Goal: Task Accomplishment & Management: Manage account settings

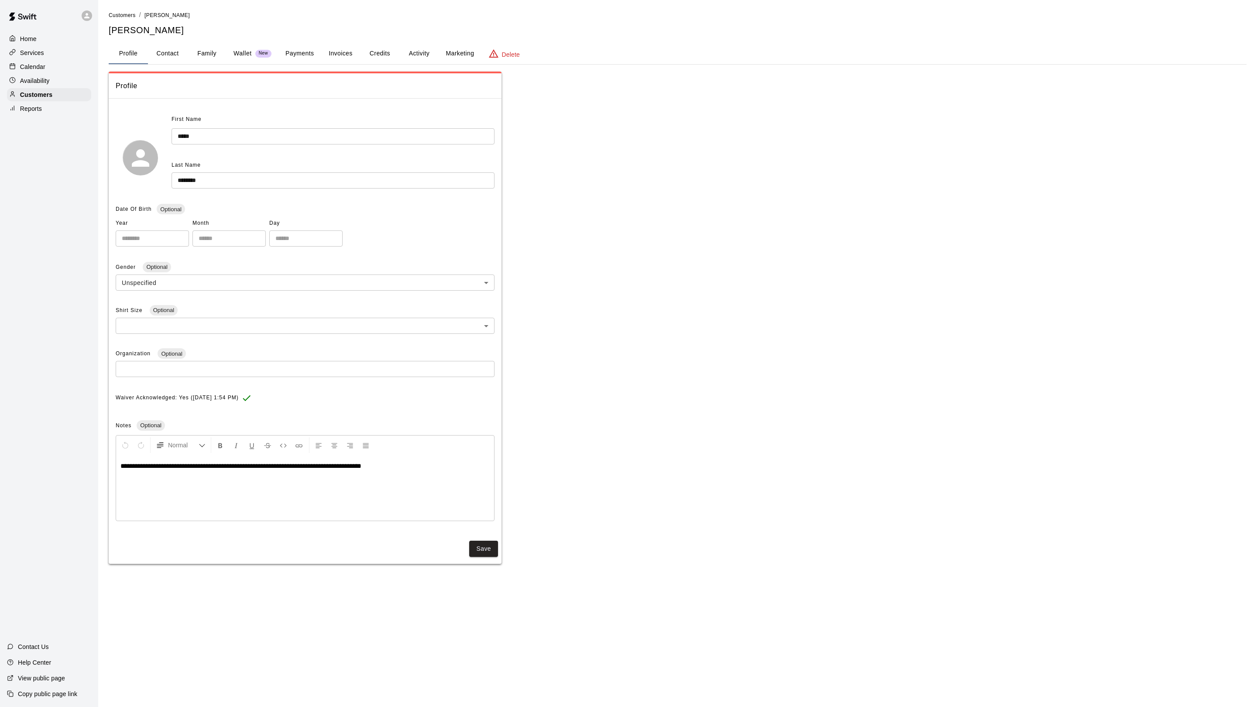
click at [292, 50] on button "Payments" at bounding box center [299, 53] width 42 height 21
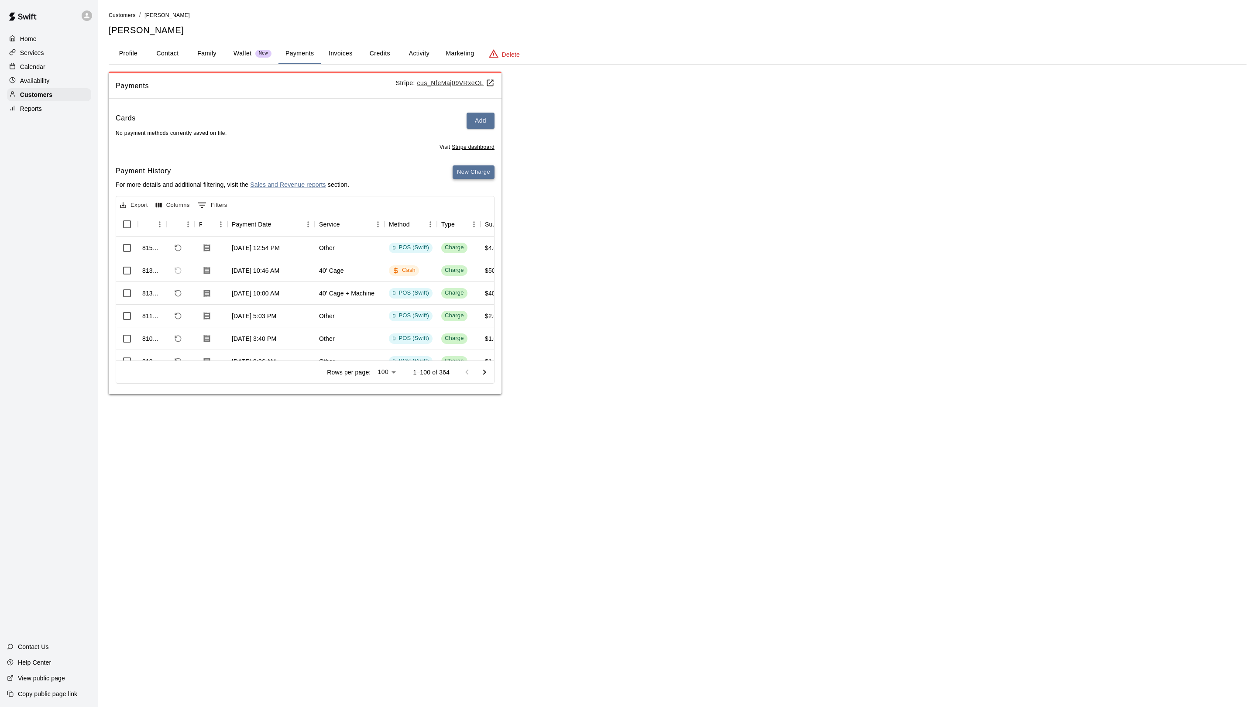
click at [466, 172] on button "New Charge" at bounding box center [474, 172] width 42 height 14
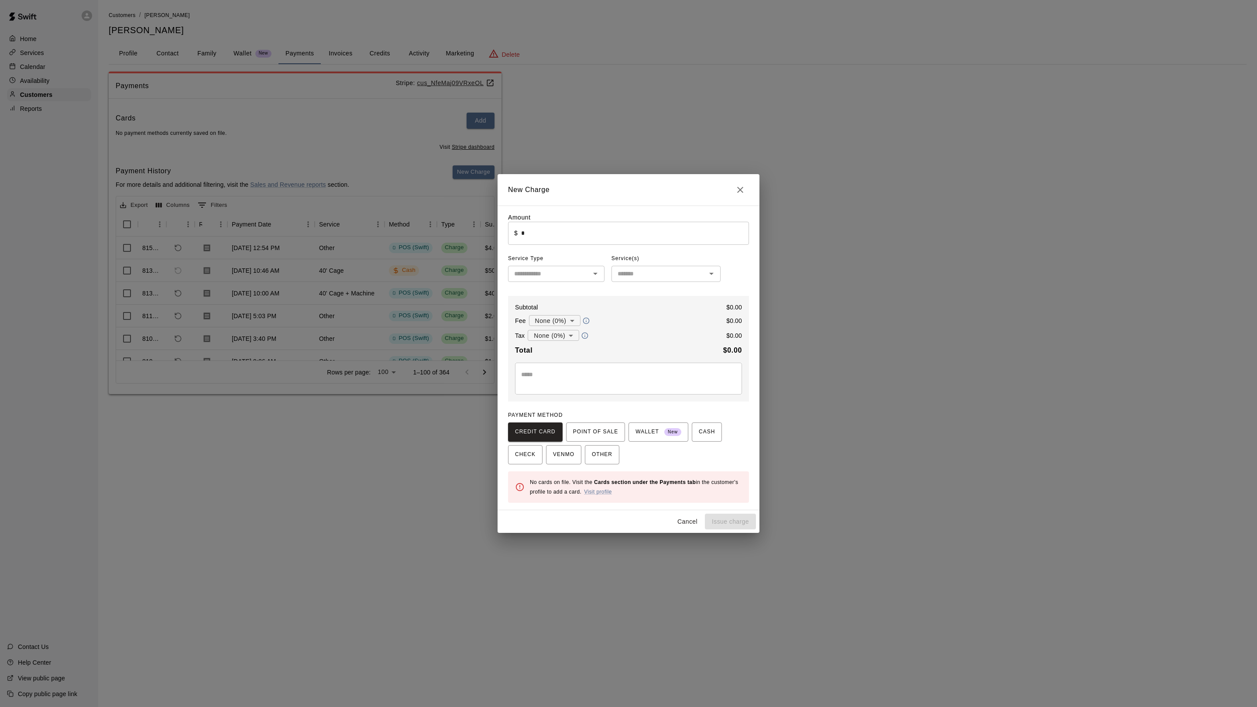
click at [535, 224] on input "*" at bounding box center [635, 233] width 228 height 23
click at [608, 437] on span "POINT OF SALE" at bounding box center [595, 432] width 45 height 14
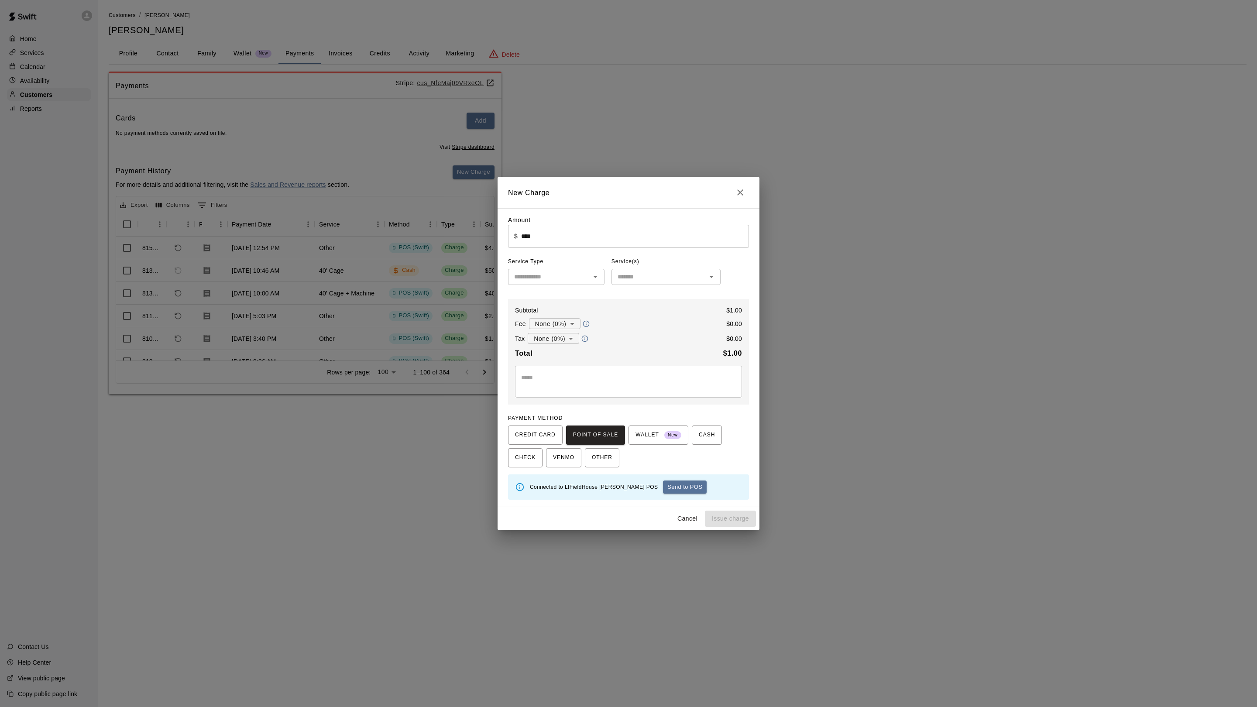
click at [663, 492] on button "Send to POS" at bounding box center [685, 487] width 44 height 13
type input "*"
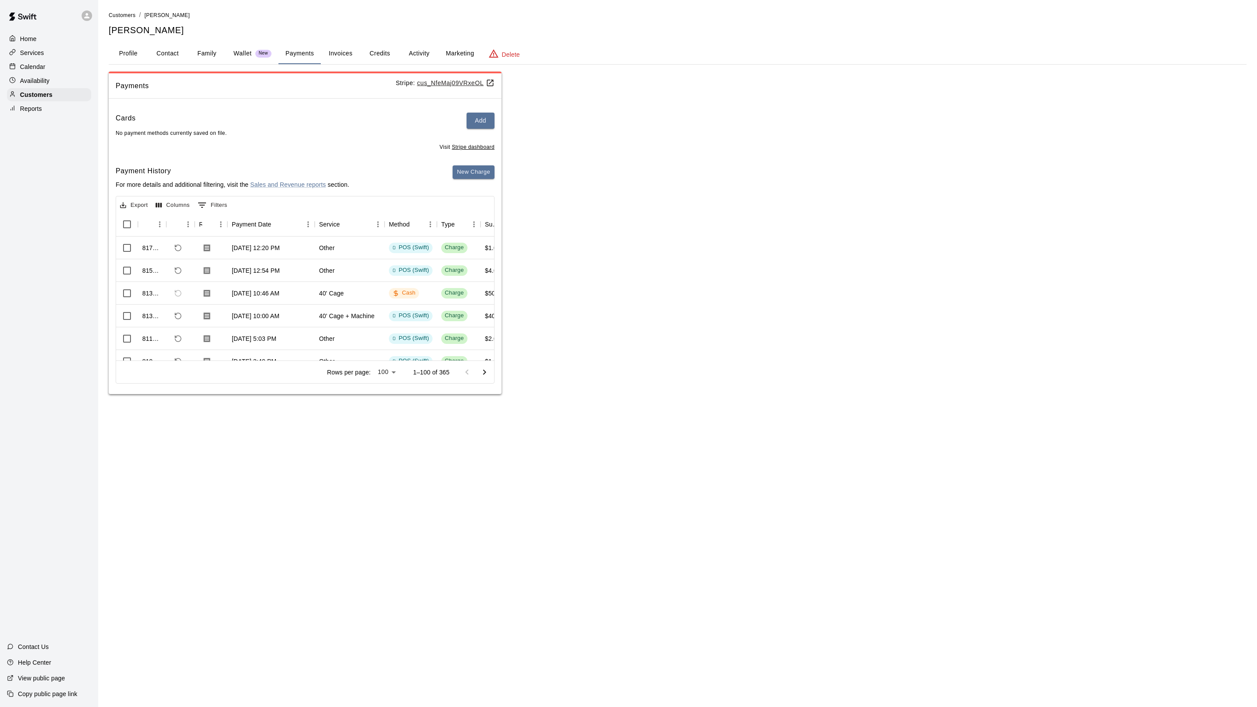
drag, startPoint x: 553, startPoint y: 186, endPoint x: 536, endPoint y: 212, distance: 31.2
drag, startPoint x: 1057, startPoint y: 706, endPoint x: 1131, endPoint y: 703, distance: 74.3
click at [1086, 412] on html "Home Services Calendar Availability Customers Reports Contact Us Help Center Vi…" at bounding box center [628, 206] width 1257 height 412
click at [32, 65] on p "Calendar" at bounding box center [32, 66] width 25 height 9
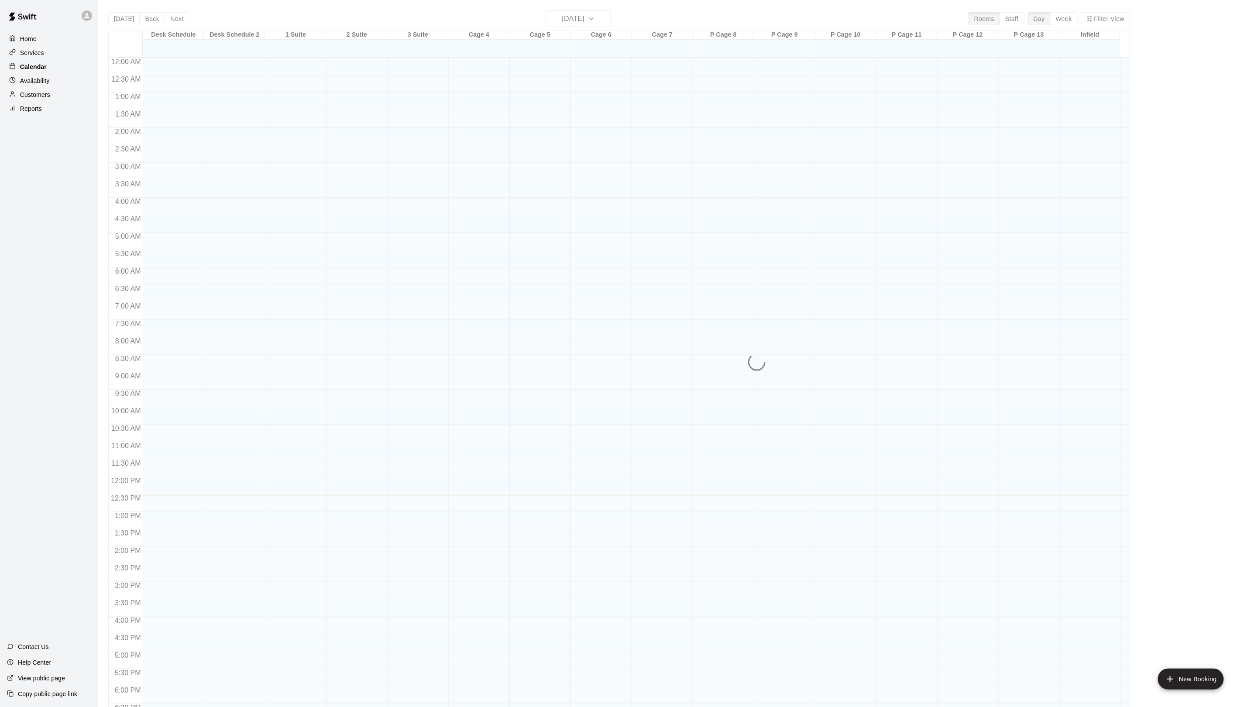
scroll to position [153, 0]
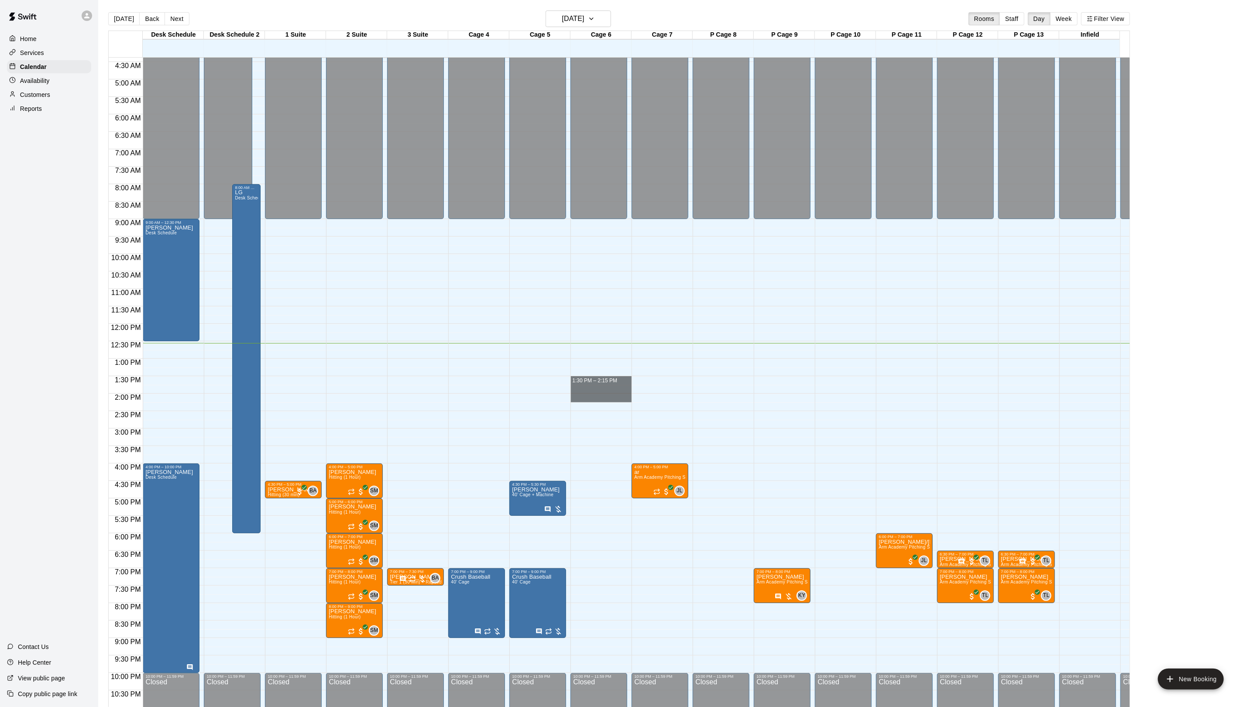
drag, startPoint x: 587, startPoint y: 380, endPoint x: 587, endPoint y: 399, distance: 19.2
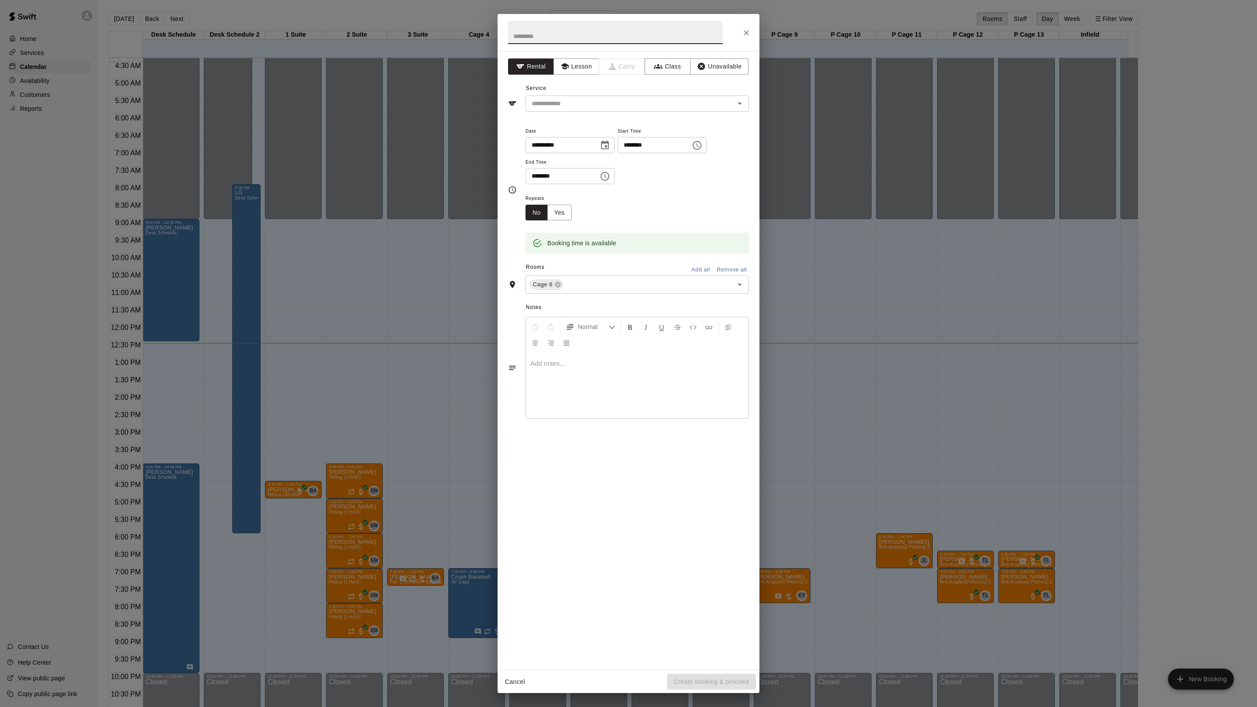
click at [275, 333] on div "**********" at bounding box center [628, 353] width 1257 height 707
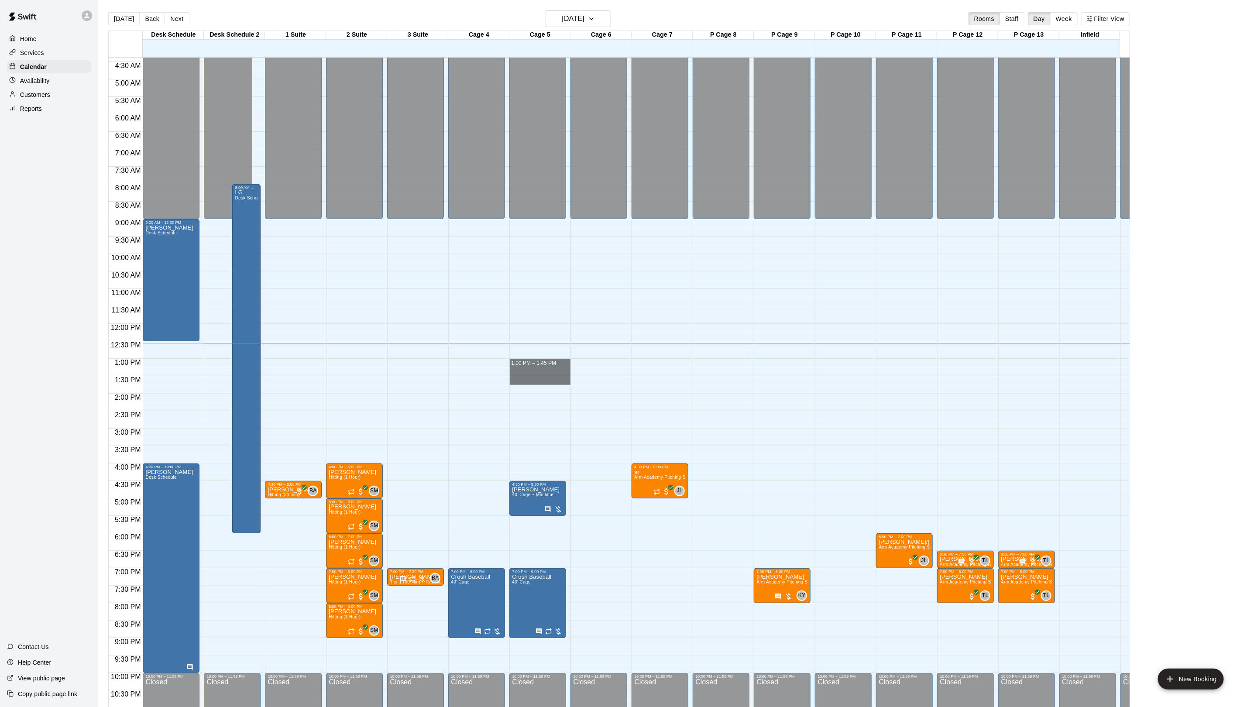
drag, startPoint x: 522, startPoint y: 360, endPoint x: 531, endPoint y: 390, distance: 31.5
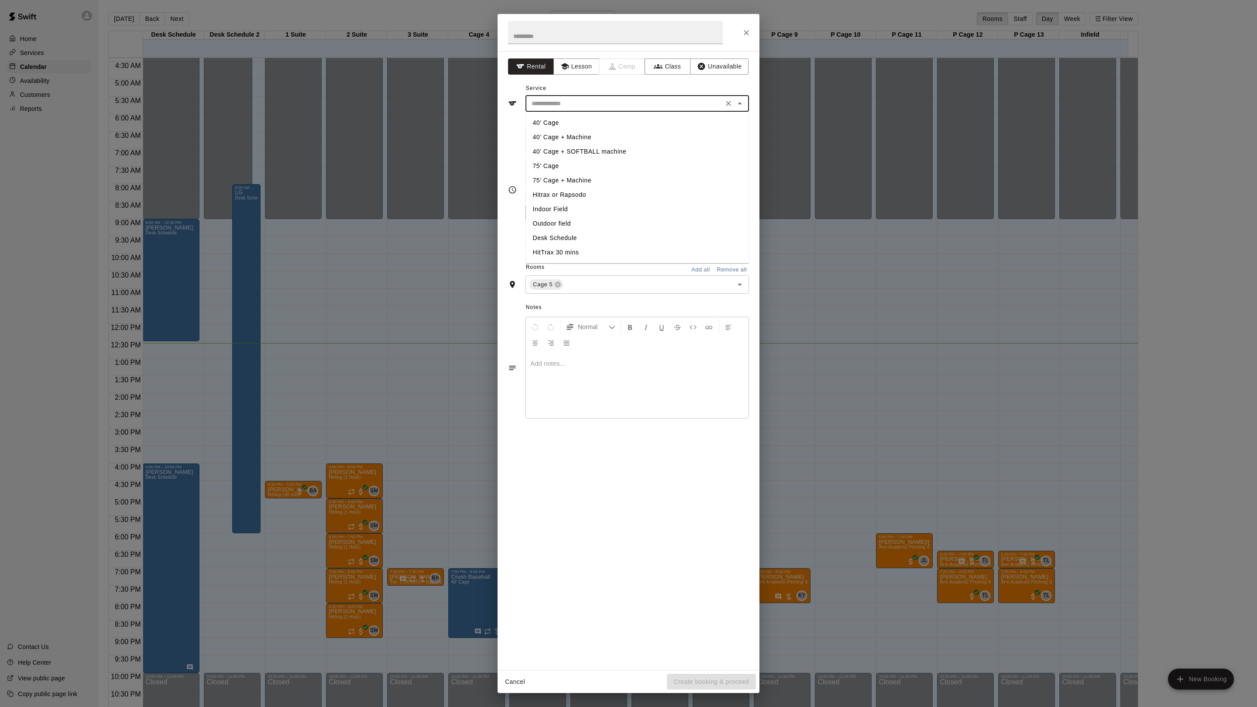
click at [544, 102] on input "text" at bounding box center [624, 103] width 192 height 11
click at [569, 129] on li "40' Cage" at bounding box center [637, 123] width 223 height 14
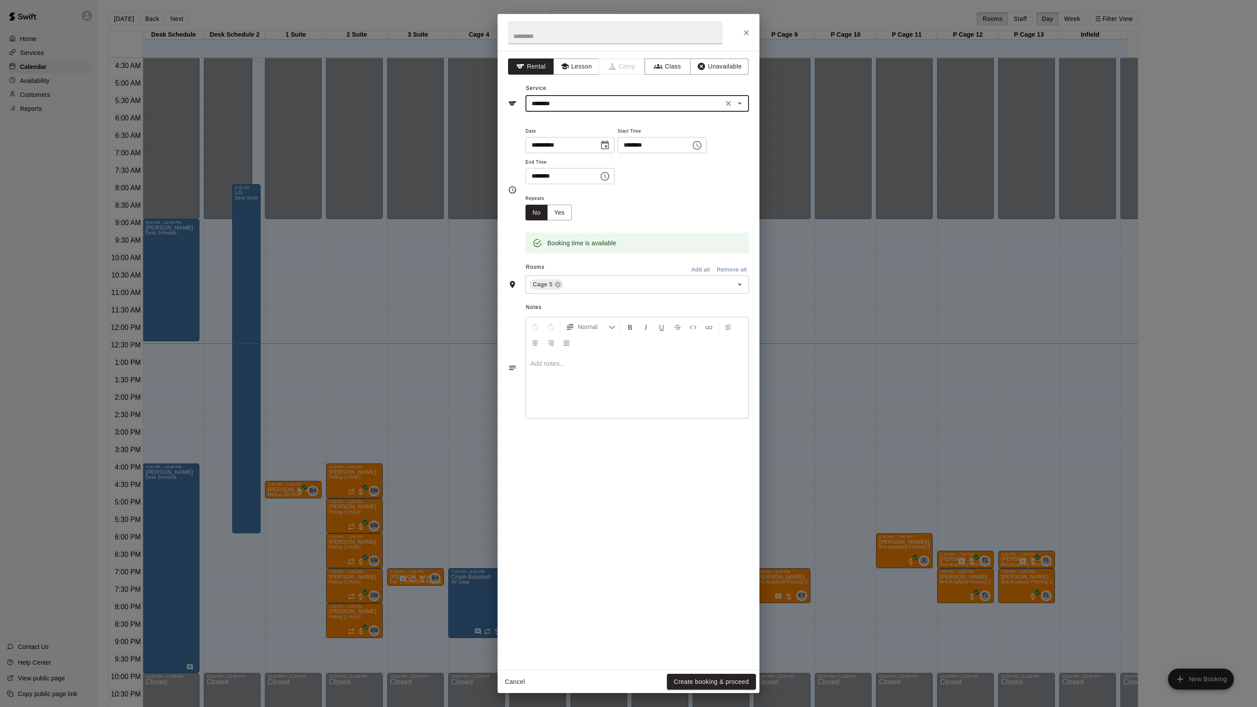
click at [566, 97] on div "******** ​" at bounding box center [636, 104] width 223 height 16
click at [569, 135] on li "40’ Cage + Machine" at bounding box center [637, 137] width 223 height 14
type input "**********"
click at [593, 361] on p at bounding box center [637, 363] width 214 height 9
drag, startPoint x: 672, startPoint y: 676, endPoint x: 668, endPoint y: 653, distance: 22.6
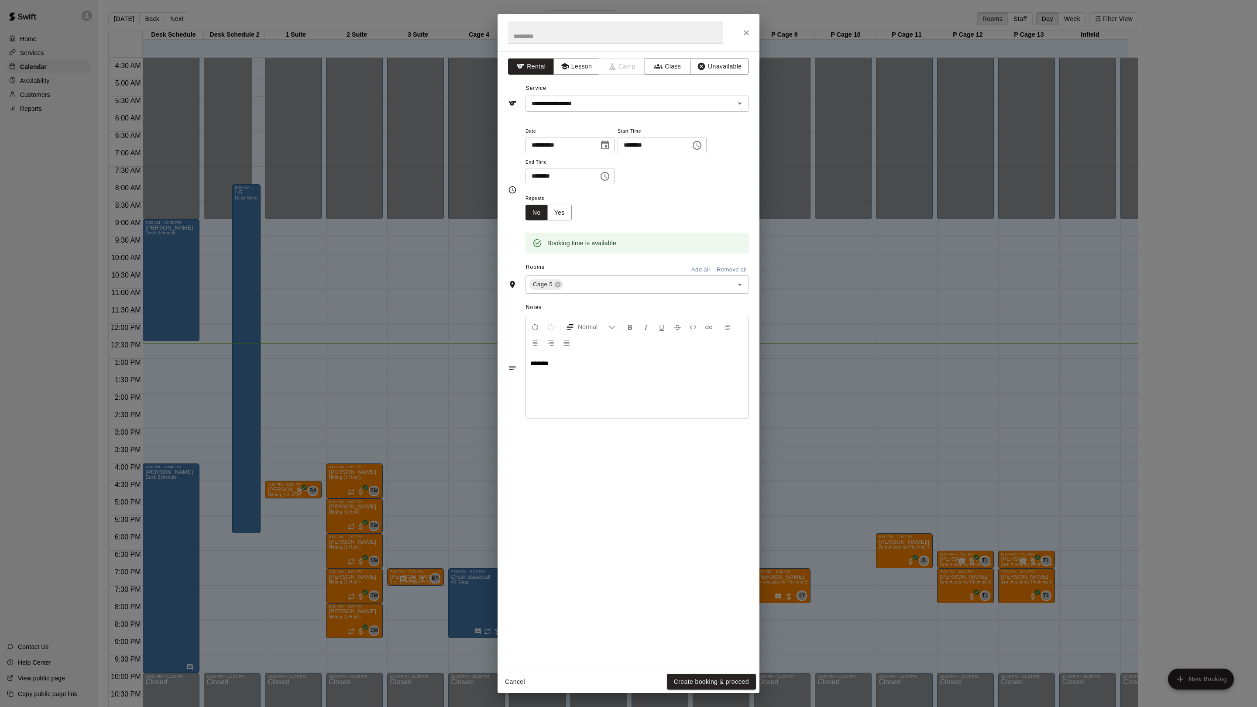
click at [672, 677] on button "Create booking & proceed" at bounding box center [711, 682] width 89 height 16
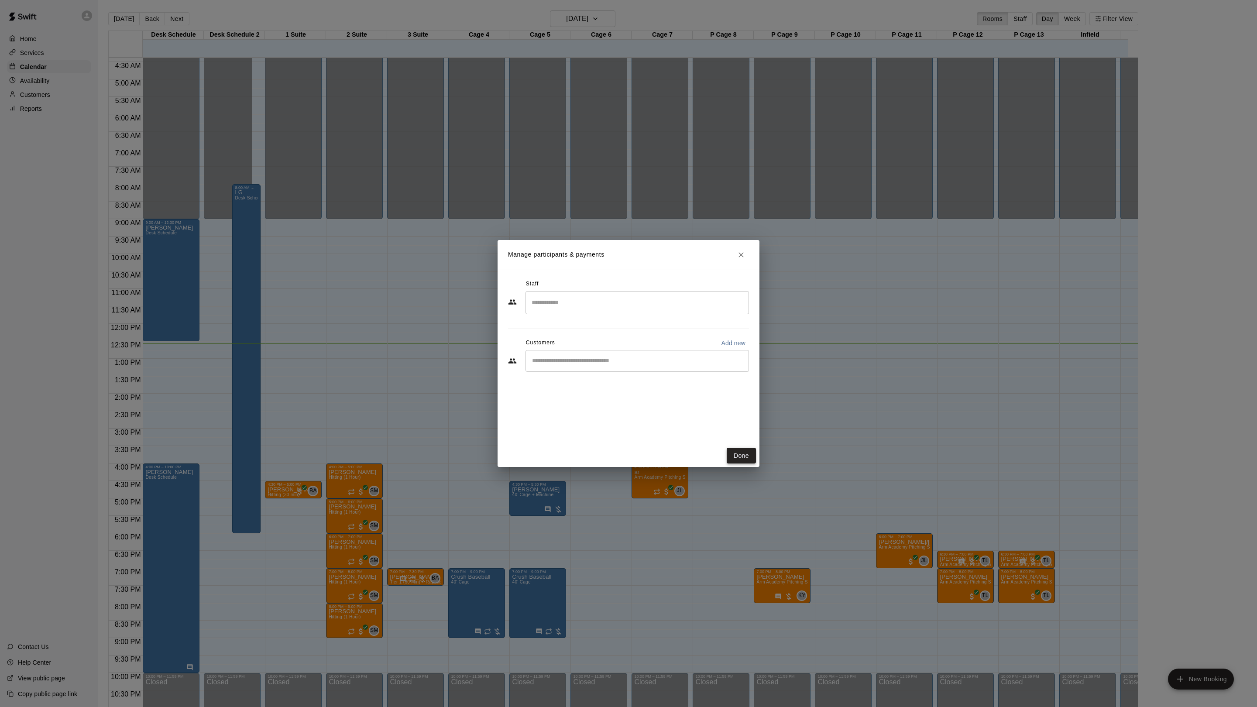
click at [745, 456] on button "Done" at bounding box center [741, 456] width 29 height 16
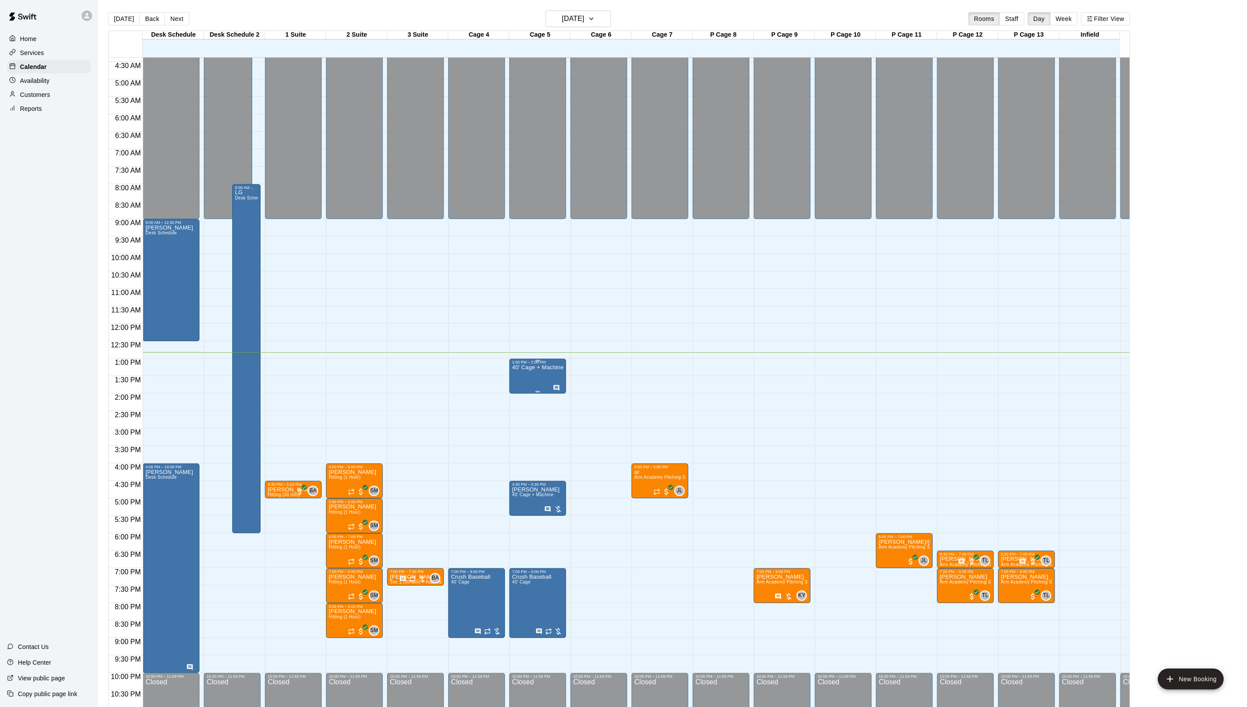
click at [516, 383] on div "40’ Cage + Machine" at bounding box center [537, 717] width 51 height 707
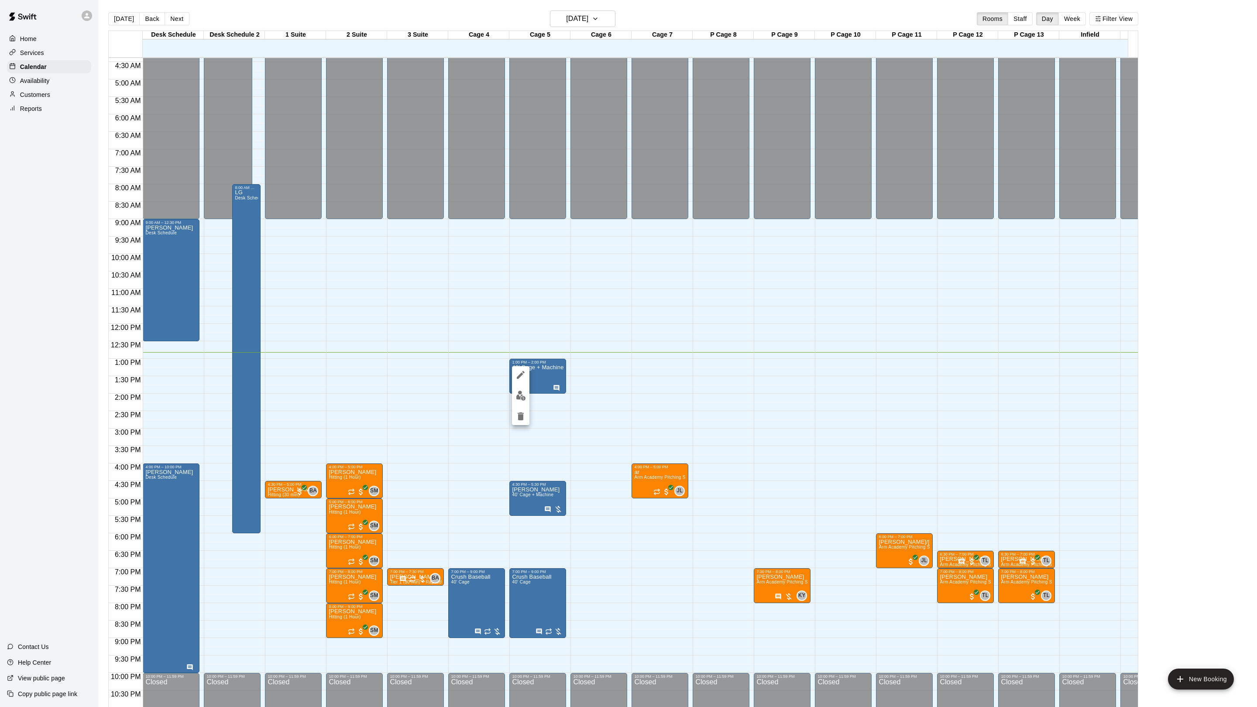
click at [518, 410] on button "delete" at bounding box center [520, 416] width 17 height 17
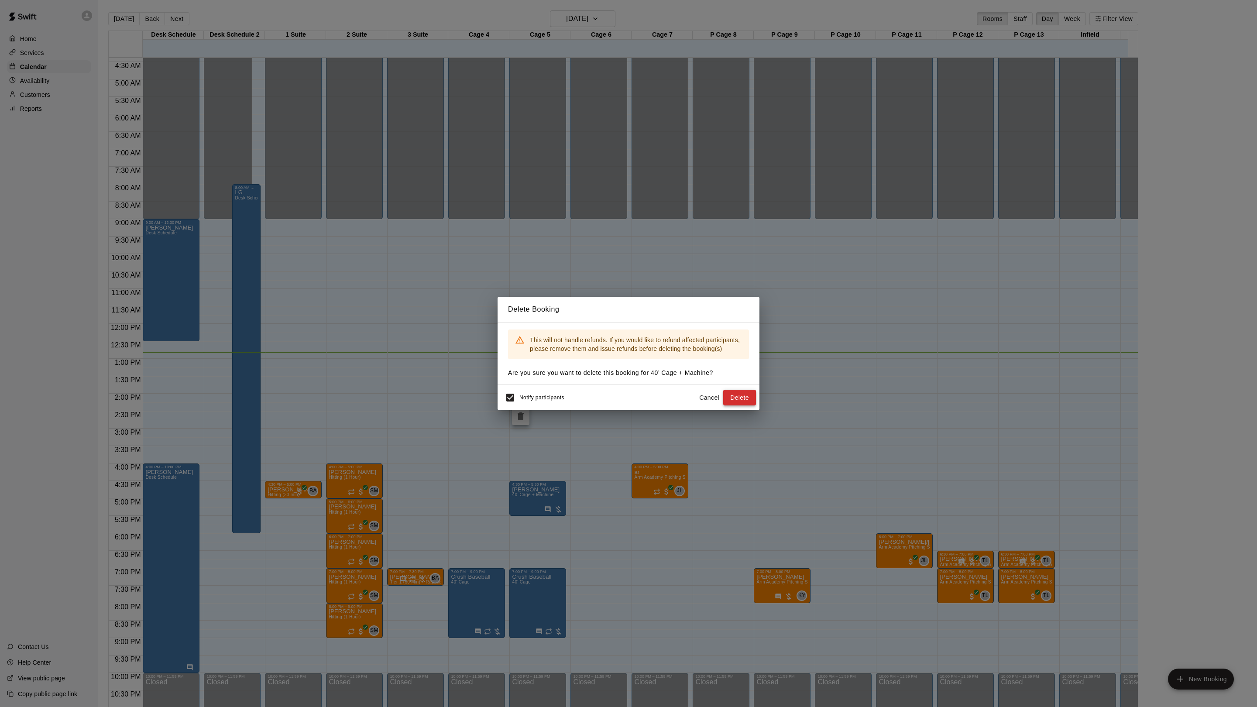
click at [740, 399] on button "Delete" at bounding box center [739, 398] width 33 height 16
